Goal: Check status: Check status

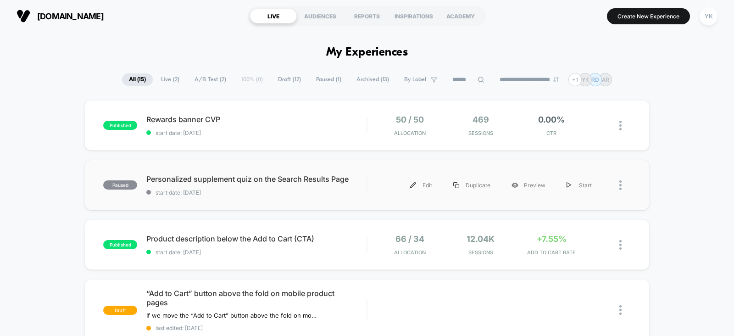
click at [523, 163] on div "paused Personalized supplement quiz on the Search Results Page start date: [DAT…" at bounding box center [366, 185] width 565 height 50
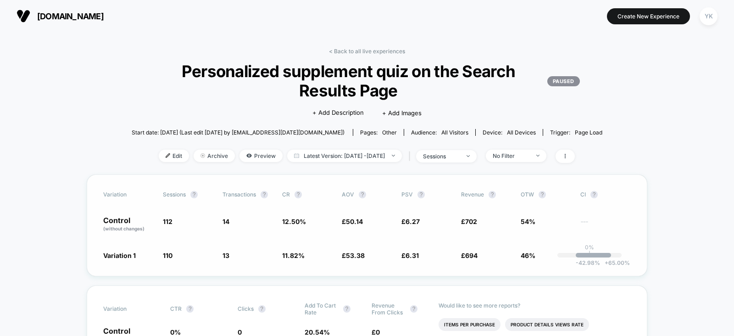
click at [368, 214] on div "Variation Sessions ? Transactions ? CR ? AOV ? PSV ? Revenue ? OTW ? CI ? Contr…" at bounding box center [367, 225] width 561 height 102
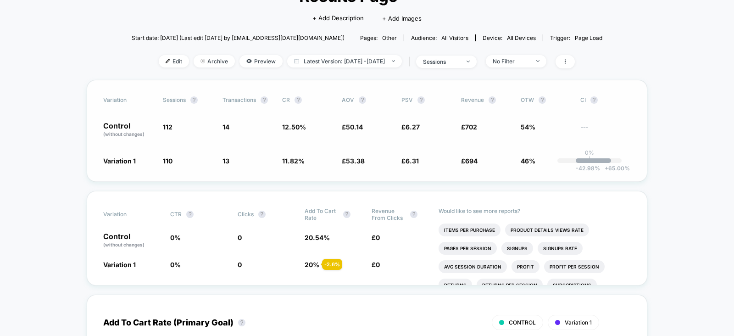
scroll to position [97, 0]
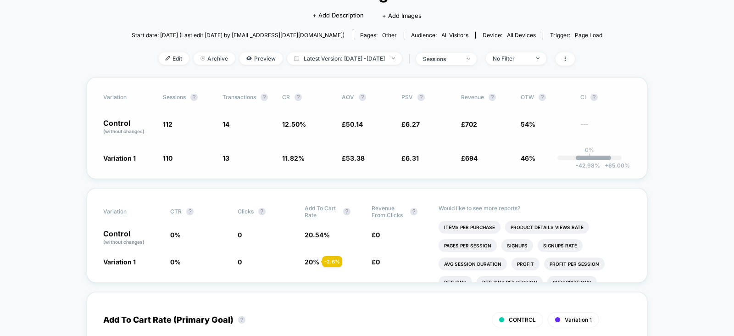
click at [368, 214] on div "Variation CTR ? Clicks ? Add To Cart Rate ? Revenue From Clicks ?" at bounding box center [367, 212] width 528 height 14
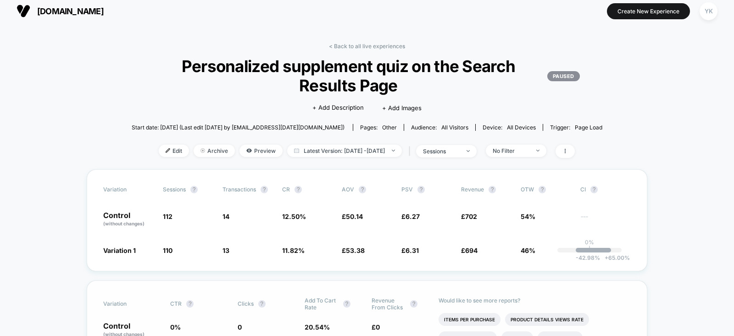
scroll to position [0, 0]
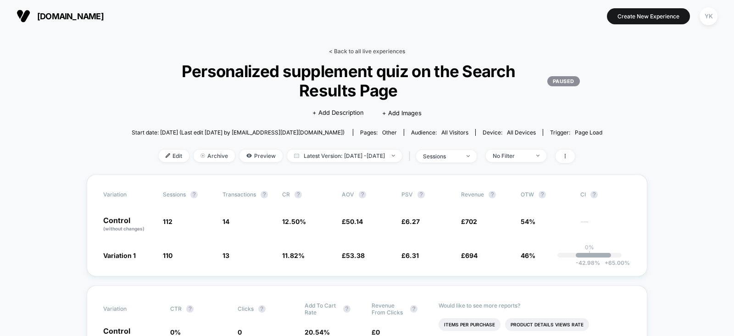
drag, startPoint x: 353, startPoint y: 47, endPoint x: 336, endPoint y: 49, distance: 17.1
click at [336, 49] on link "< Back to all live experiences" at bounding box center [367, 51] width 76 height 7
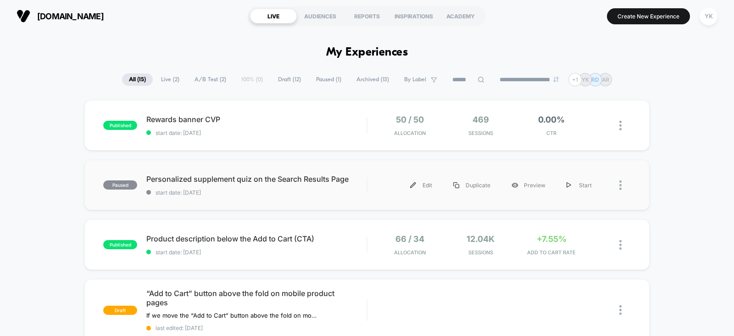
click at [624, 180] on div at bounding box center [624, 185] width 11 height 21
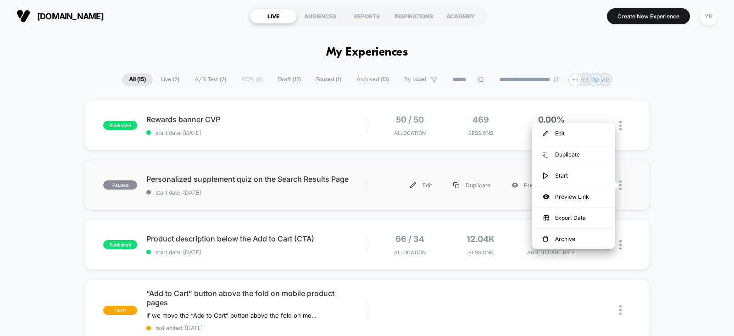
click at [478, 206] on div "paused Personalized supplement quiz on the Search Results Page start date: [DAT…" at bounding box center [366, 185] width 565 height 50
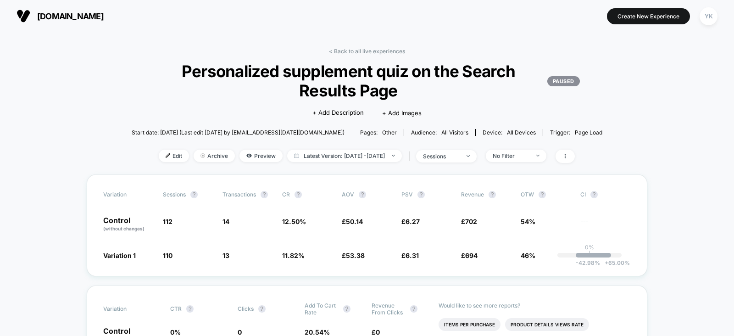
click at [338, 49] on link "< Back to all live experiences" at bounding box center [367, 51] width 76 height 7
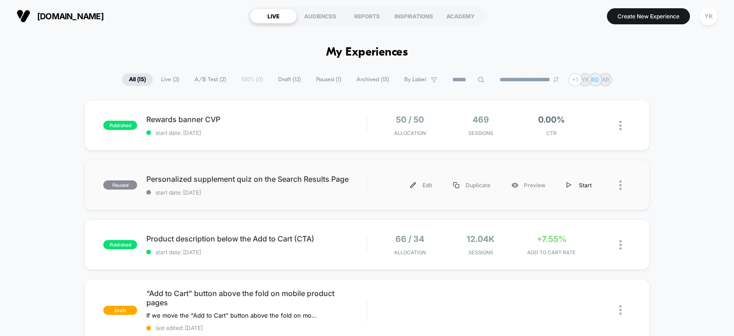
click at [583, 188] on div "Start" at bounding box center [579, 185] width 46 height 21
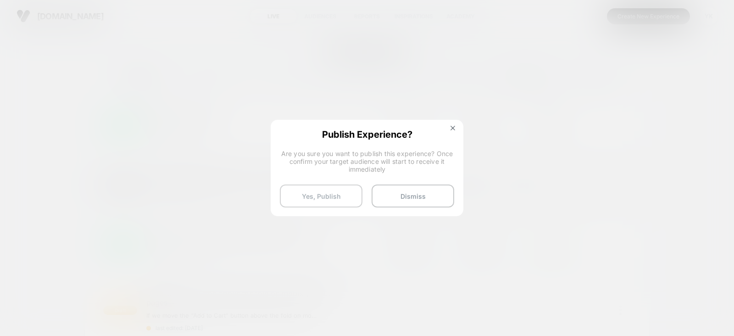
click at [346, 191] on button "Yes, Publish" at bounding box center [321, 195] width 83 height 23
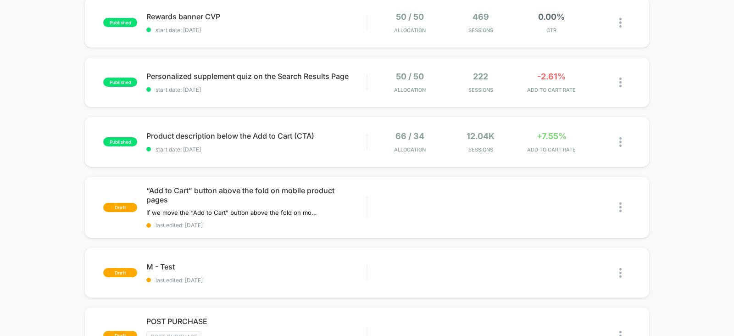
scroll to position [104, 0]
click at [555, 144] on div "+7.55% ADD TO CART RATE" at bounding box center [552, 141] width 67 height 22
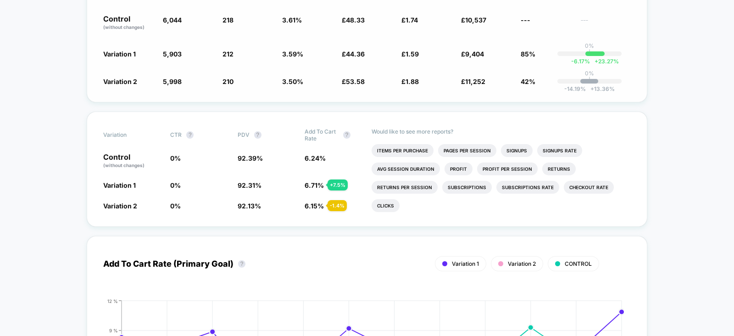
scroll to position [214, 0]
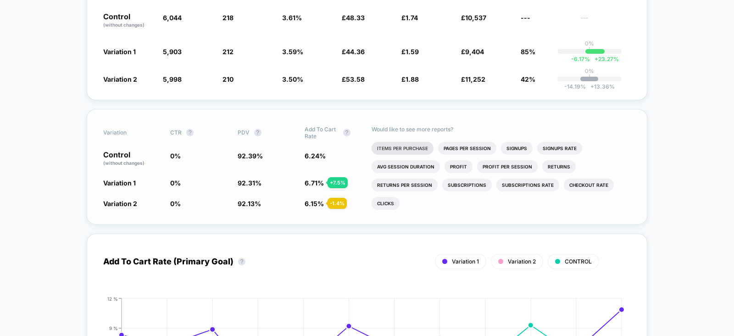
click at [420, 148] on li "Items Per Purchase" at bounding box center [403, 148] width 62 height 13
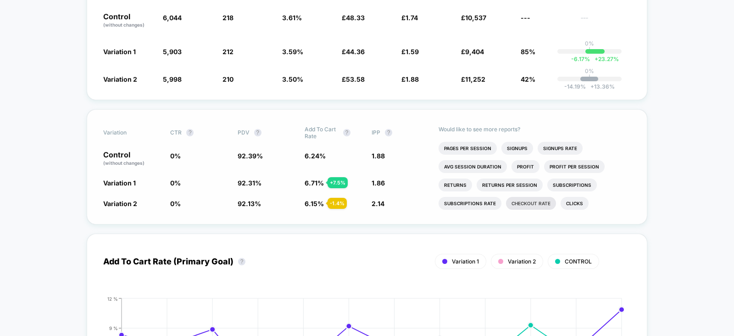
click at [540, 206] on li "Checkout Rate" at bounding box center [531, 203] width 50 height 13
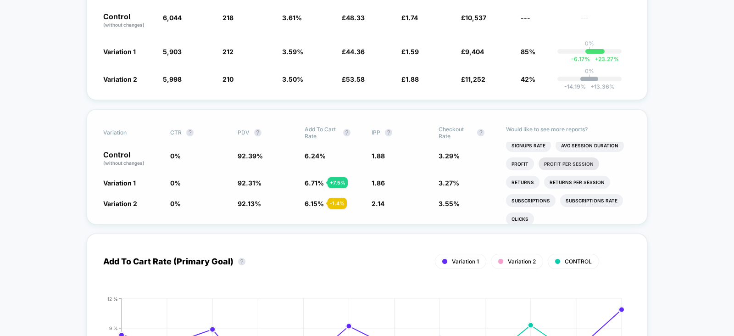
scroll to position [33, 0]
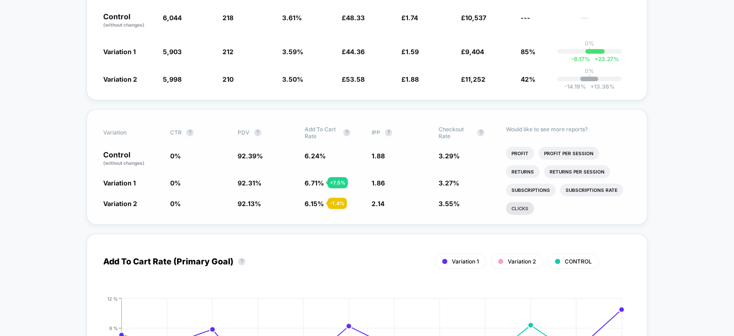
click at [523, 210] on li "Clicks" at bounding box center [520, 208] width 28 height 13
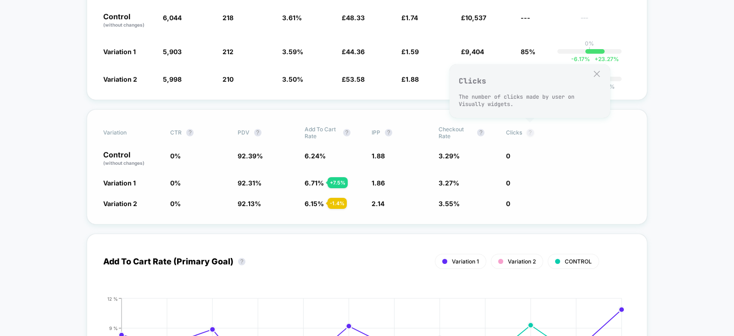
click at [529, 131] on button "?" at bounding box center [530, 132] width 7 height 7
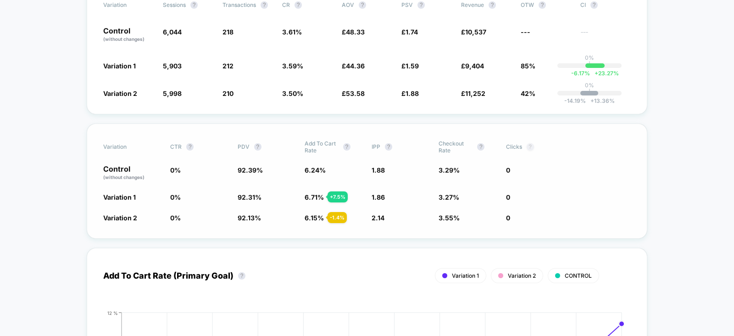
scroll to position [231, 0]
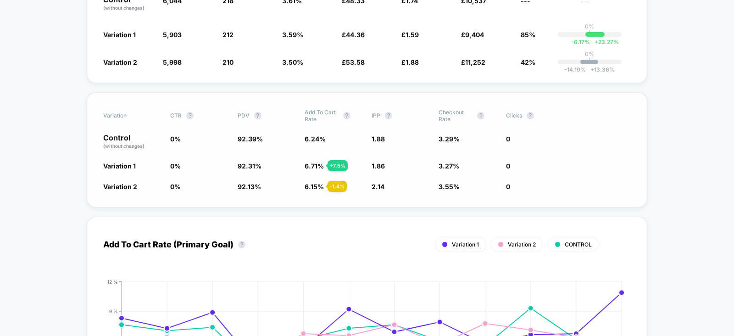
click at [511, 109] on span "Clicks ?" at bounding box center [531, 116] width 50 height 14
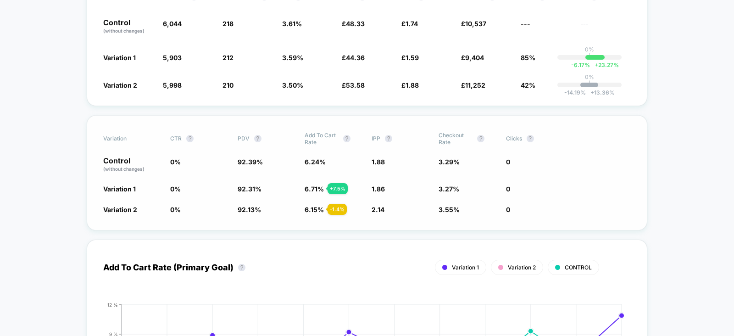
scroll to position [205, 0]
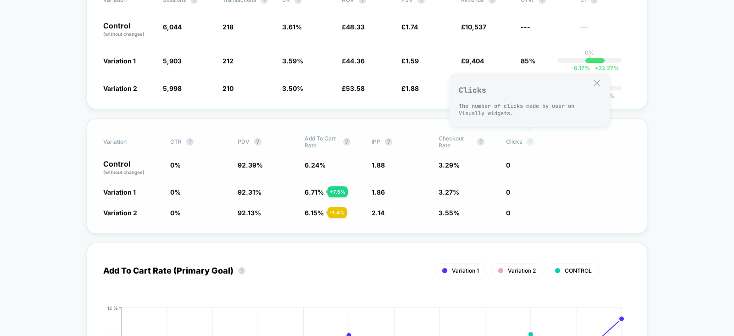
click at [532, 139] on button "?" at bounding box center [530, 141] width 7 height 7
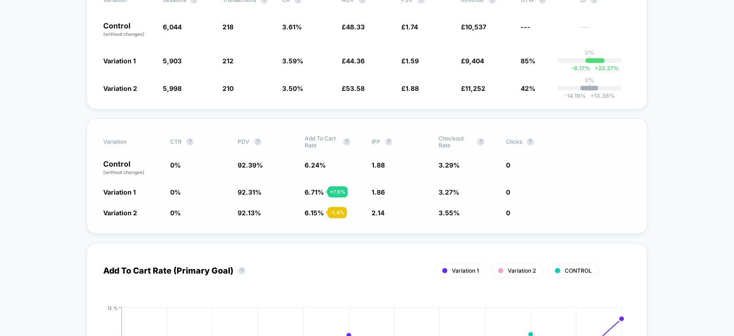
click at [506, 175] on div "Variation CTR ? PDV ? Add To Cart Rate ? IPP ? Checkout Rate ? Clicks ? Control…" at bounding box center [367, 175] width 561 height 115
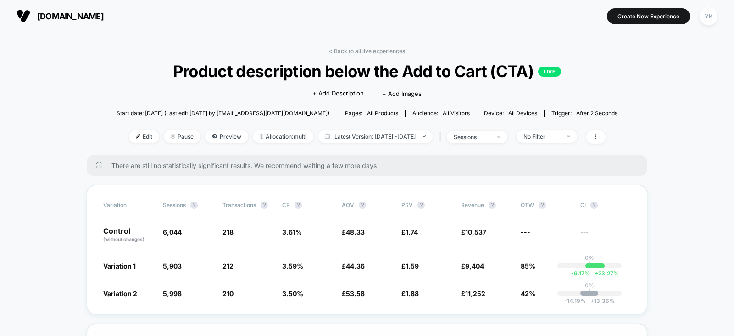
scroll to position [0, 0]
click at [491, 135] on div "sessions" at bounding box center [472, 136] width 37 height 7
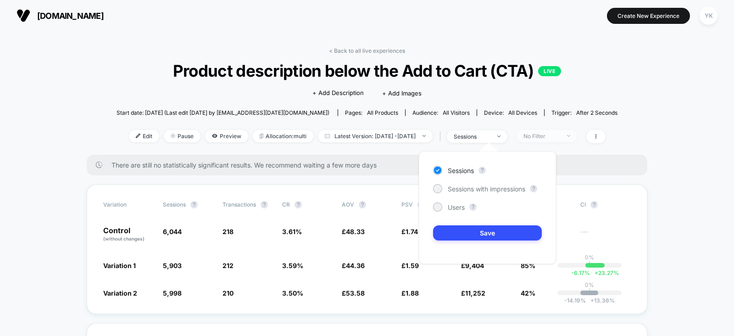
click at [552, 139] on span "No Filter" at bounding box center [547, 136] width 61 height 12
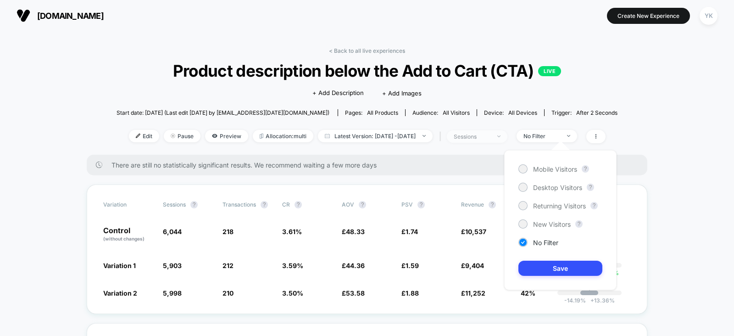
click at [487, 131] on span "sessions" at bounding box center [477, 136] width 61 height 12
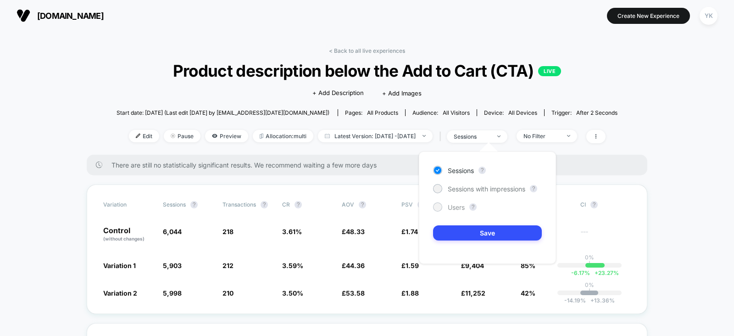
click at [437, 206] on div at bounding box center [437, 206] width 7 height 7
click at [466, 233] on button "Save" at bounding box center [487, 232] width 109 height 15
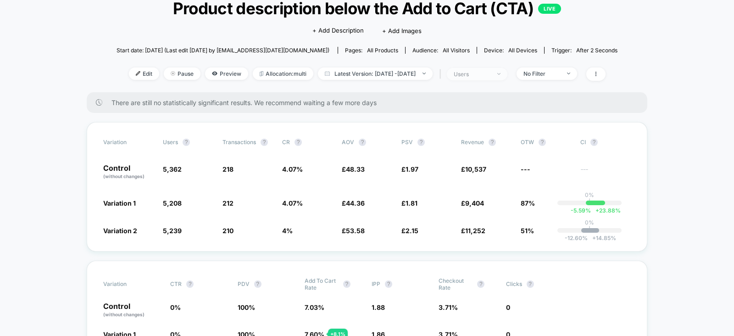
scroll to position [69, 0]
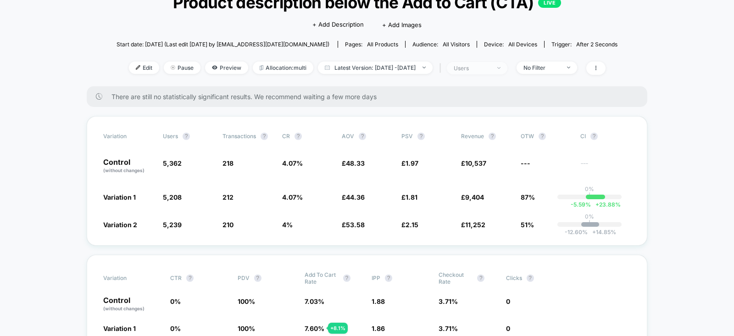
click at [507, 68] on span "users" at bounding box center [477, 68] width 61 height 12
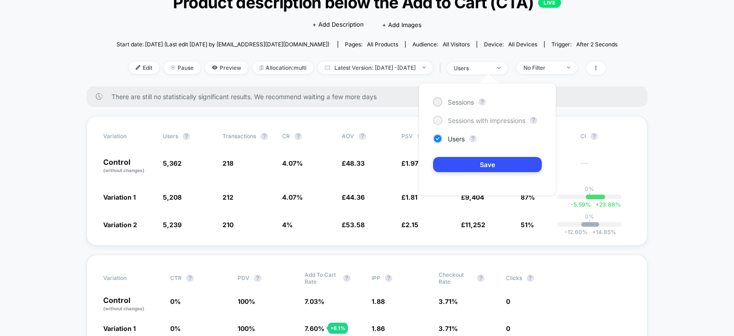
click at [466, 121] on span "Sessions with impressions" at bounding box center [487, 121] width 78 height 8
click at [470, 160] on button "Save" at bounding box center [487, 164] width 109 height 15
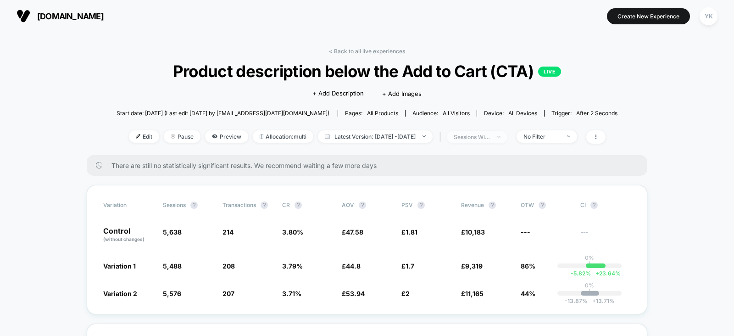
click at [491, 135] on div "sessions with impression" at bounding box center [472, 137] width 37 height 7
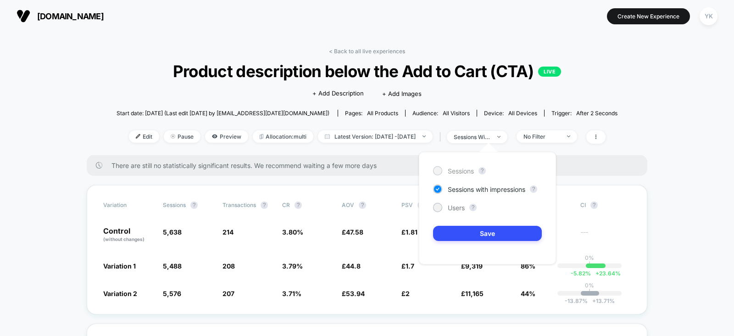
click at [457, 169] on span "Sessions" at bounding box center [461, 171] width 26 height 8
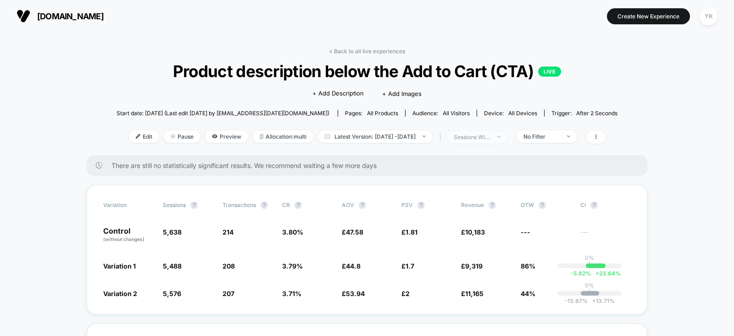
click at [491, 134] on div "sessions with impression" at bounding box center [472, 137] width 37 height 7
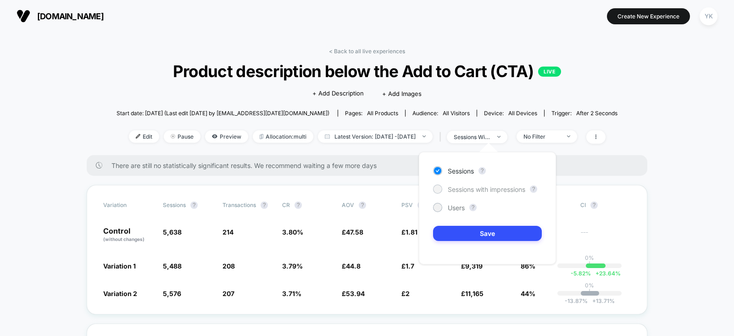
click at [480, 188] on span "Sessions with impressions" at bounding box center [487, 189] width 78 height 8
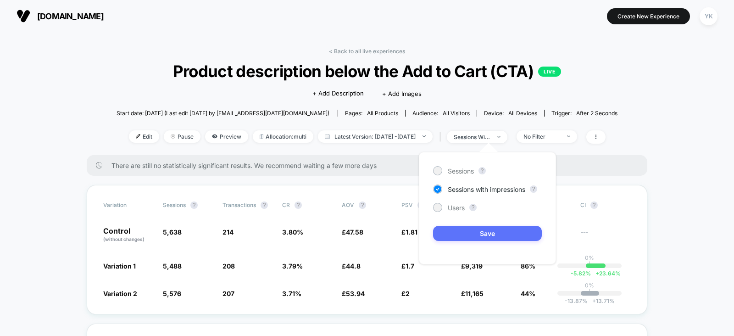
click at [490, 233] on button "Save" at bounding box center [487, 233] width 109 height 15
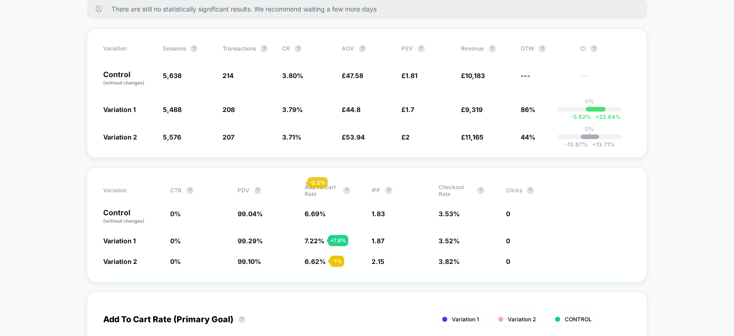
scroll to position [165, 0]
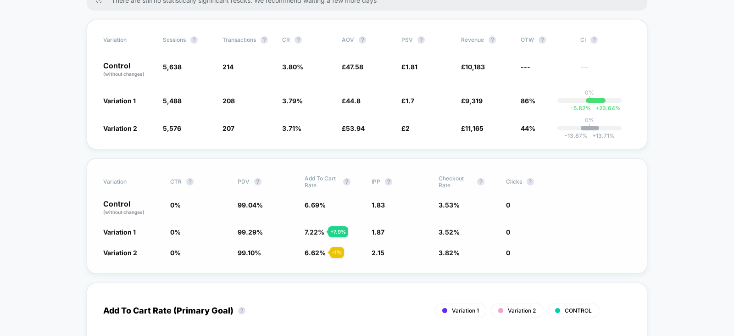
click at [243, 184] on span "PDV ?" at bounding box center [263, 182] width 50 height 14
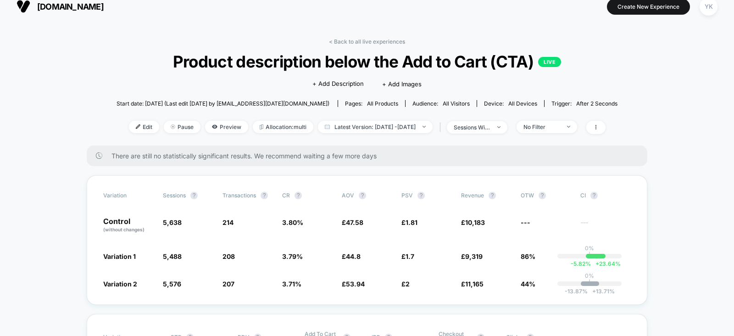
scroll to position [0, 0]
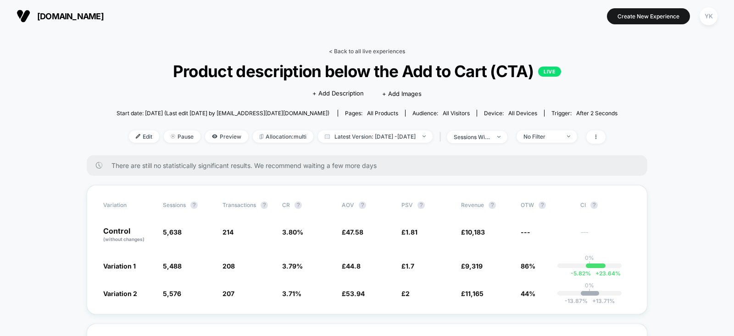
click at [347, 50] on link "< Back to all live experiences" at bounding box center [367, 51] width 76 height 7
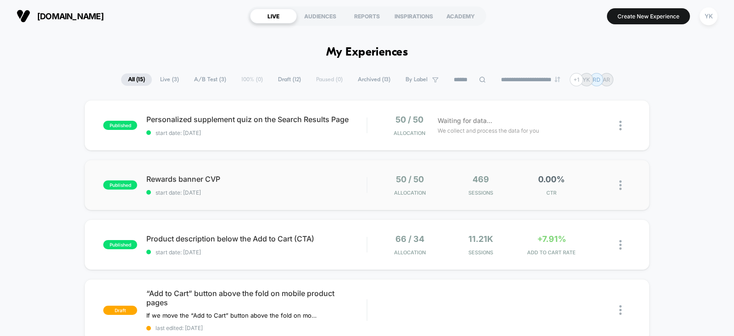
click at [438, 176] on div "50 / 50 Allocation" at bounding box center [410, 185] width 67 height 22
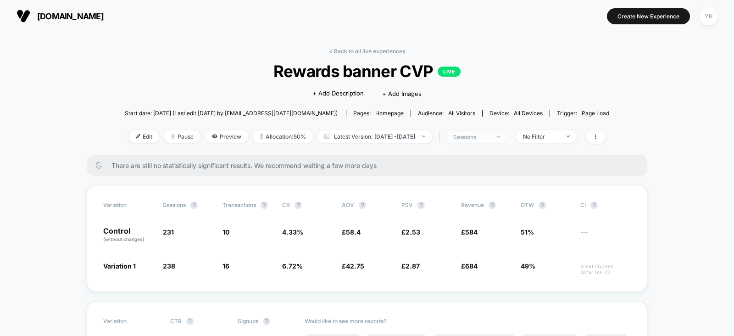
click at [481, 132] on span "sessions" at bounding box center [476, 137] width 61 height 12
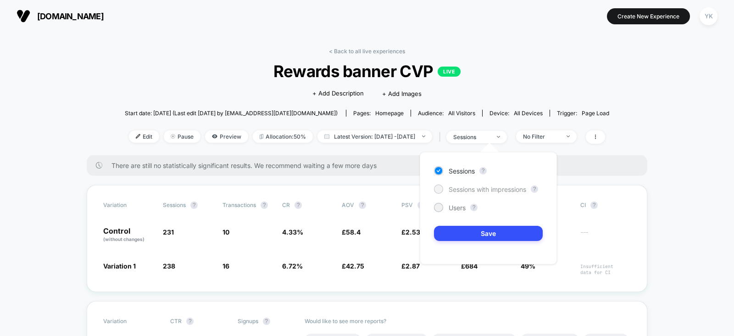
click at [498, 186] on span "Sessions with impressions" at bounding box center [488, 189] width 78 height 8
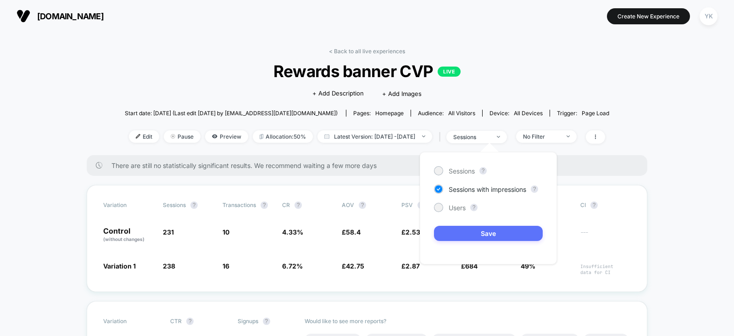
click at [477, 234] on button "Save" at bounding box center [488, 233] width 109 height 15
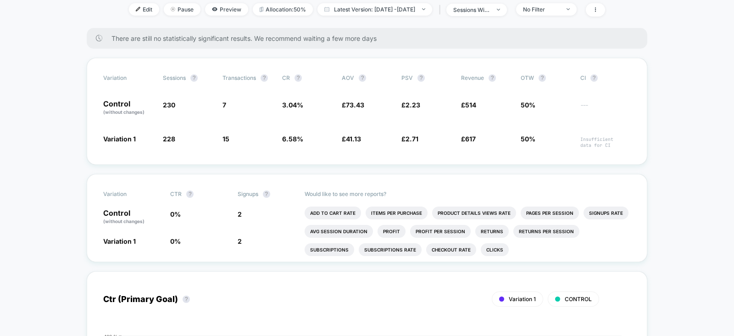
scroll to position [127, 0]
click at [481, 251] on li "Clicks" at bounding box center [495, 250] width 28 height 13
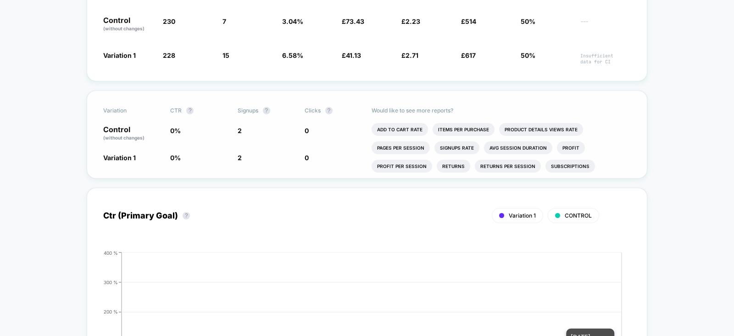
scroll to position [208, 0]
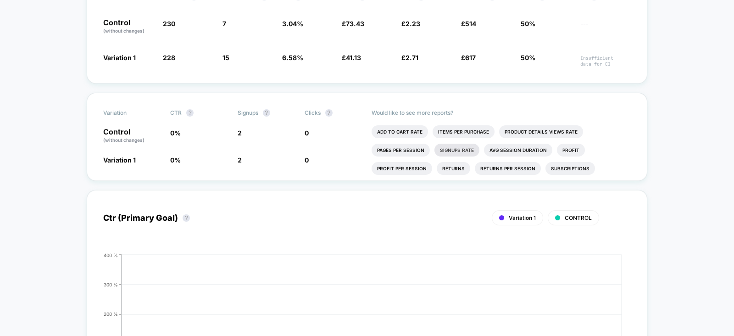
click at [453, 152] on li "Signups Rate" at bounding box center [457, 150] width 45 height 13
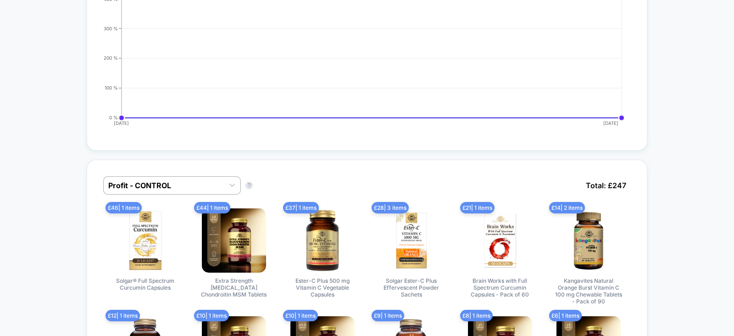
scroll to position [0, 0]
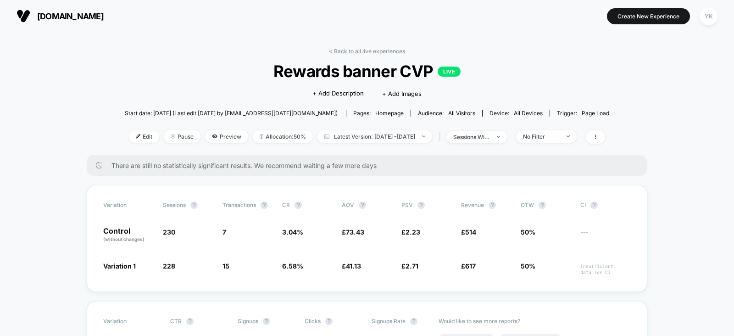
click at [340, 52] on link "< Back to all live experiences" at bounding box center [367, 51] width 76 height 7
